Goal: Transaction & Acquisition: Purchase product/service

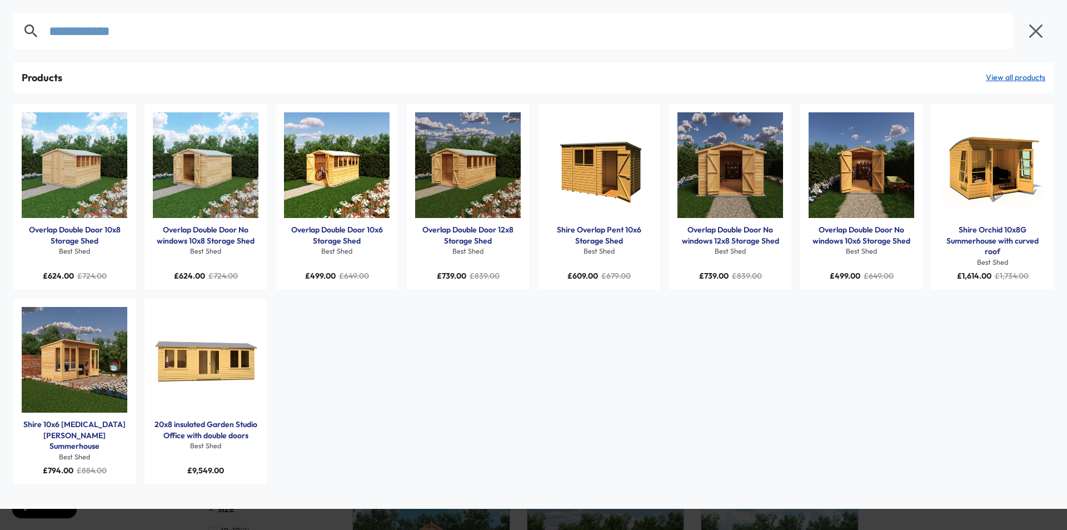
type input "**********"
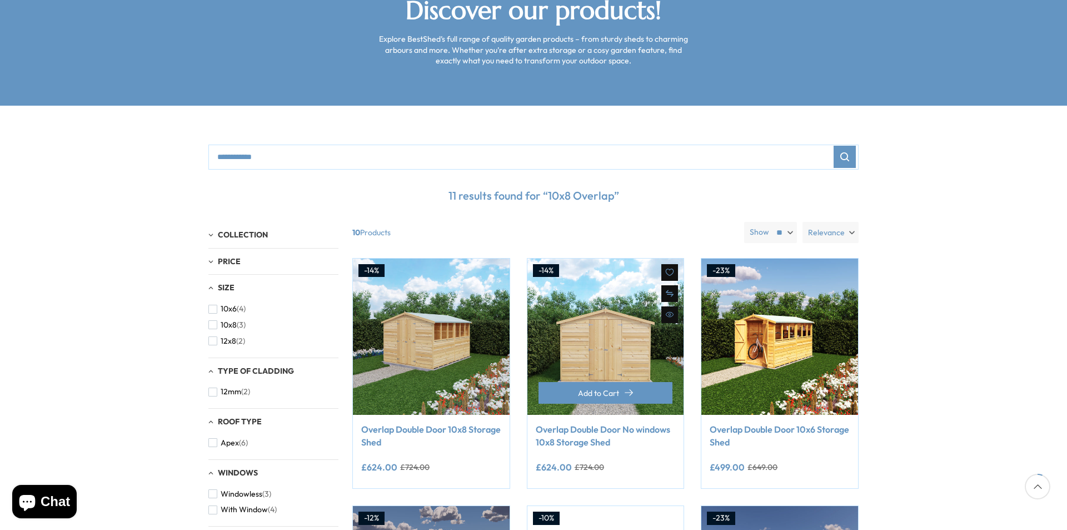
scroll to position [222, 0]
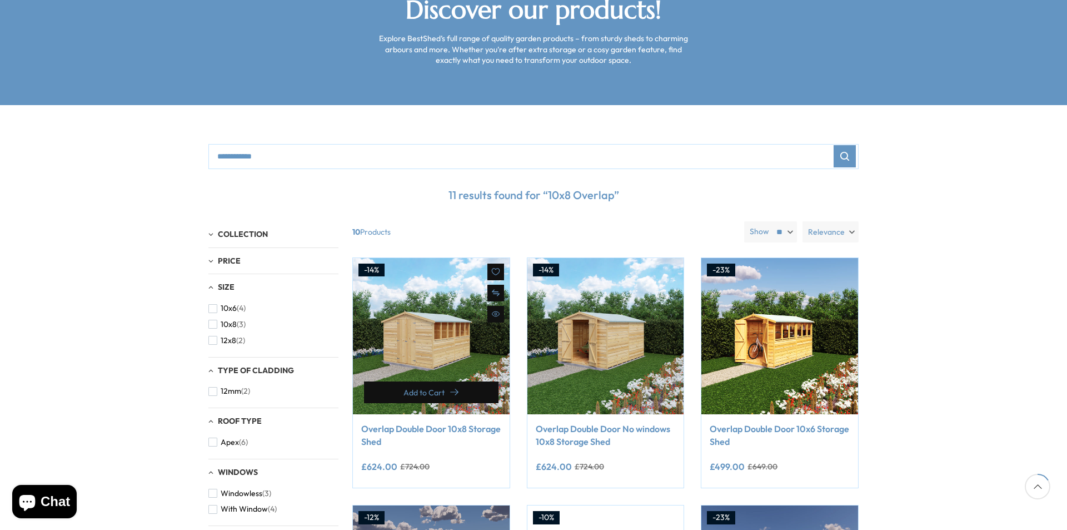
click at [445, 381] on button "Add to Cart" at bounding box center [431, 392] width 134 height 22
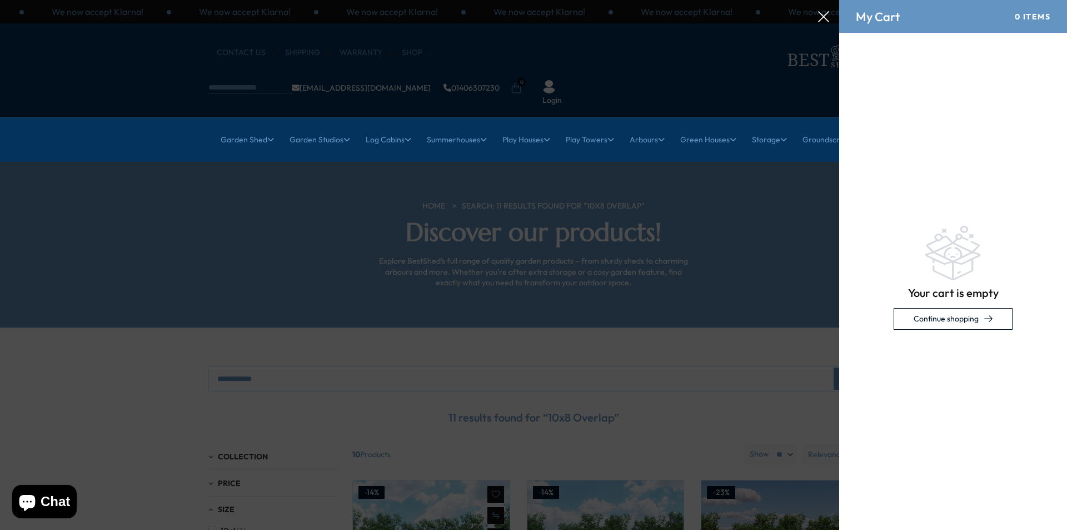
click at [431, 317] on body "We now accept Klarna! We now accept Klarna! We now accept Klarna! We now accept…" at bounding box center [533, 265] width 1067 height 530
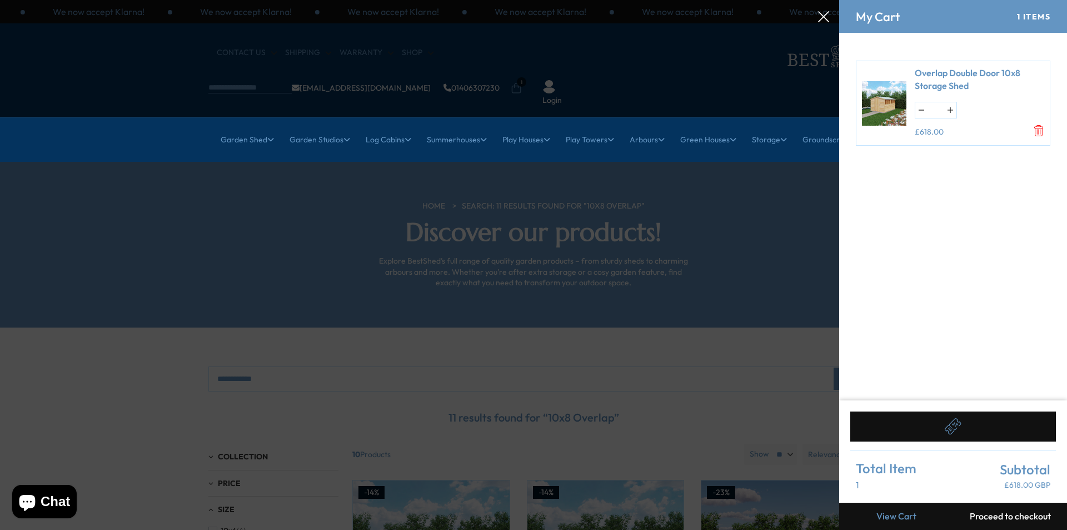
click at [885, 97] on img at bounding box center [884, 102] width 44 height 61
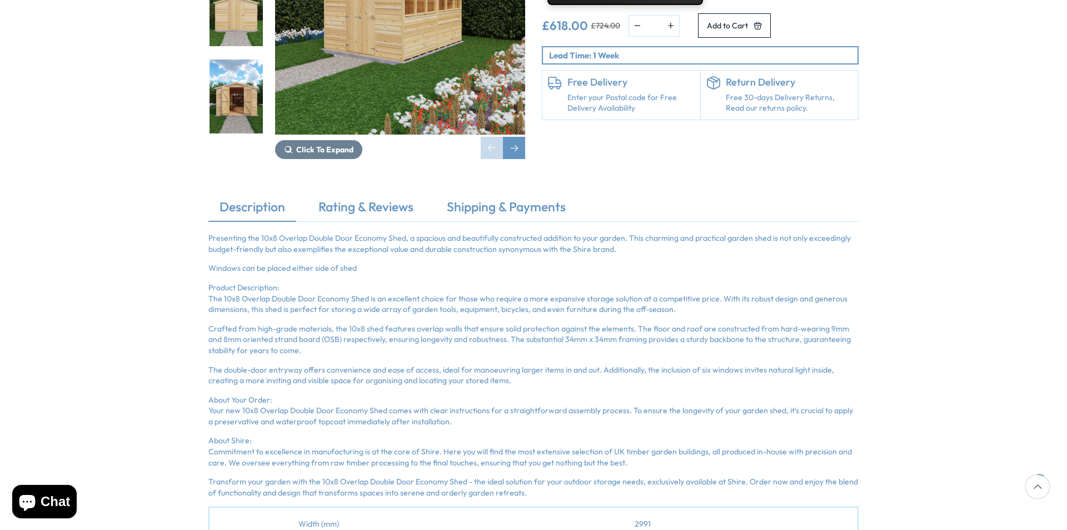
scroll to position [222, 0]
